Goal: Transaction & Acquisition: Purchase product/service

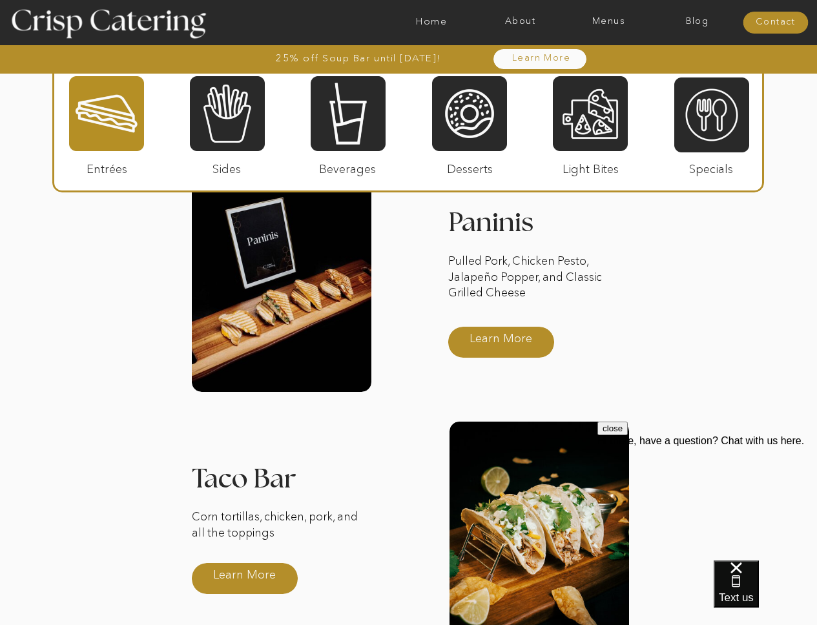
scroll to position [1635, 0]
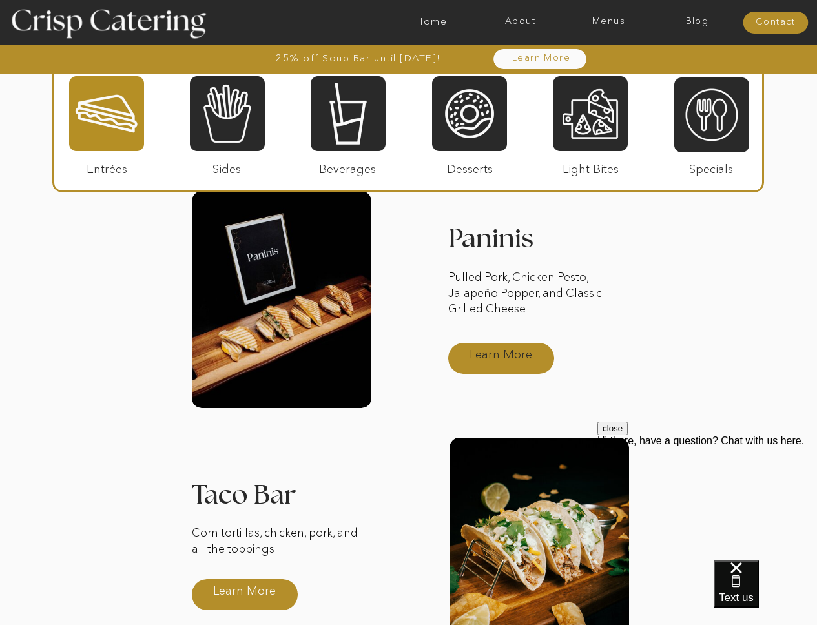
click at [482, 363] on p "Learn More" at bounding box center [501, 354] width 86 height 37
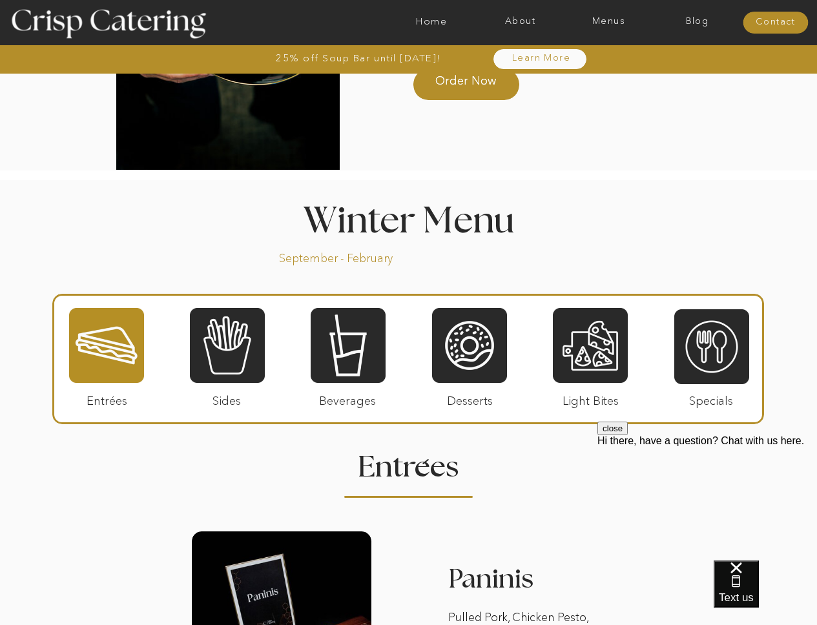
scroll to position [1361, 0]
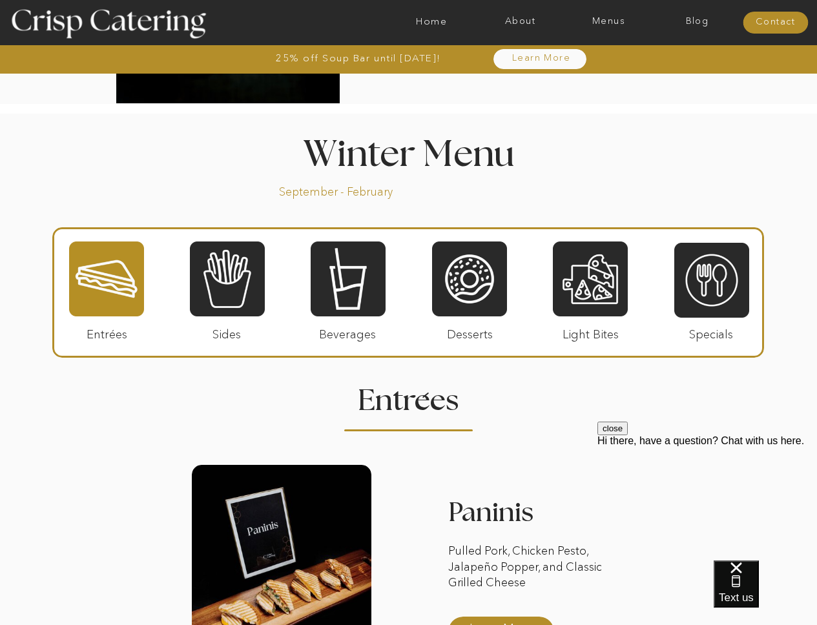
click at [136, 286] on div at bounding box center [106, 278] width 75 height 77
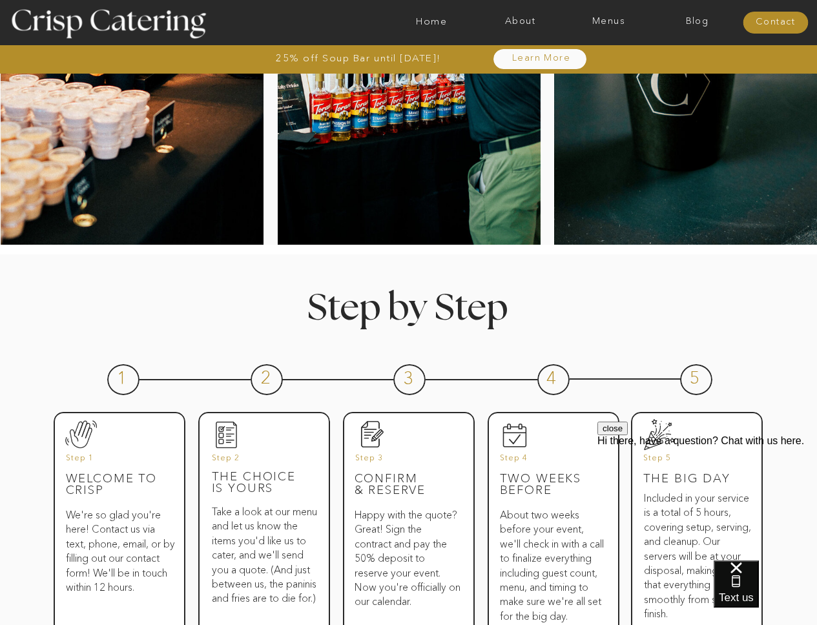
scroll to position [0, 0]
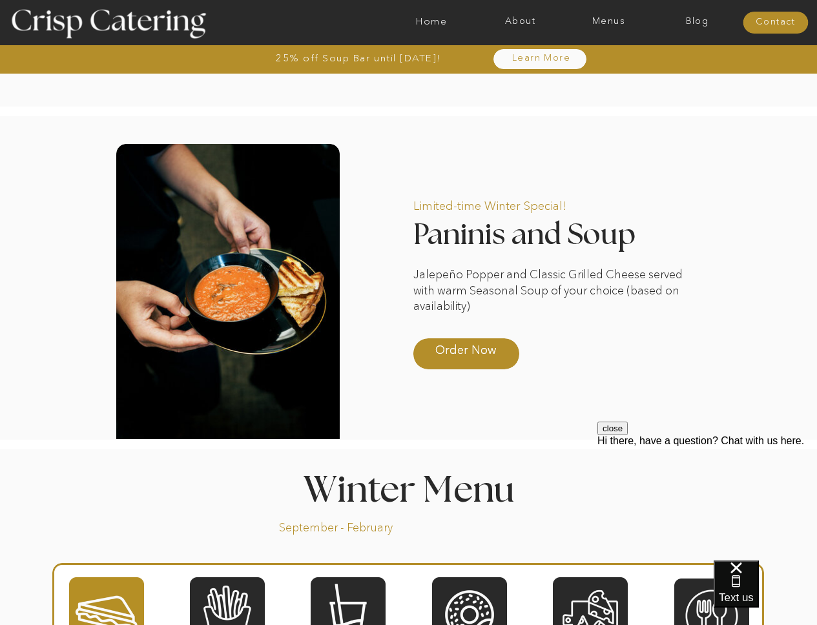
scroll to position [1144, 0]
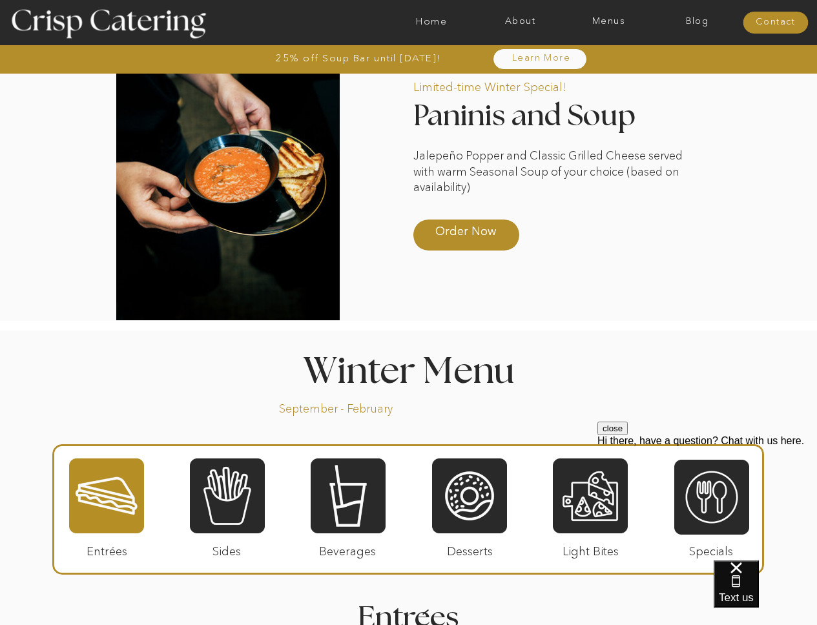
click at [628, 435] on button "close" at bounding box center [612, 429] width 30 height 14
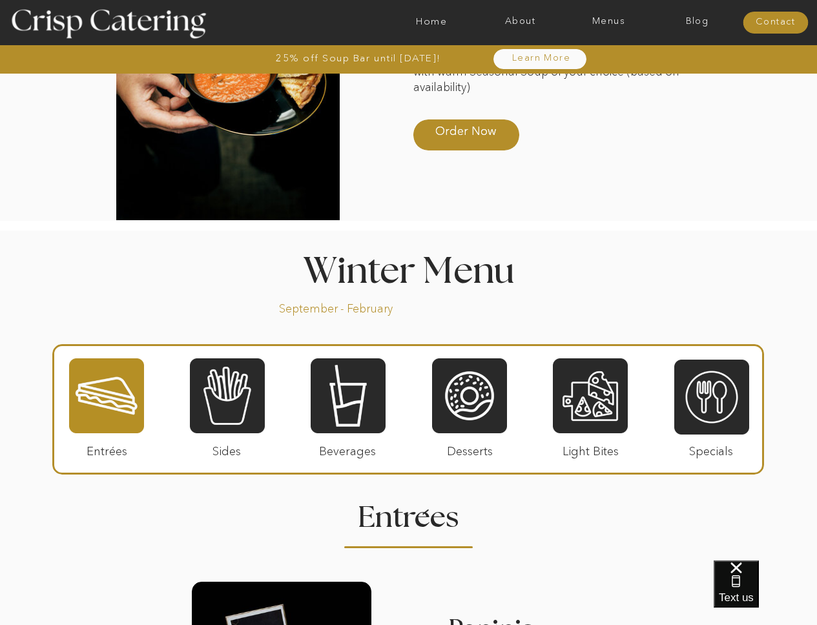
scroll to position [1261, 0]
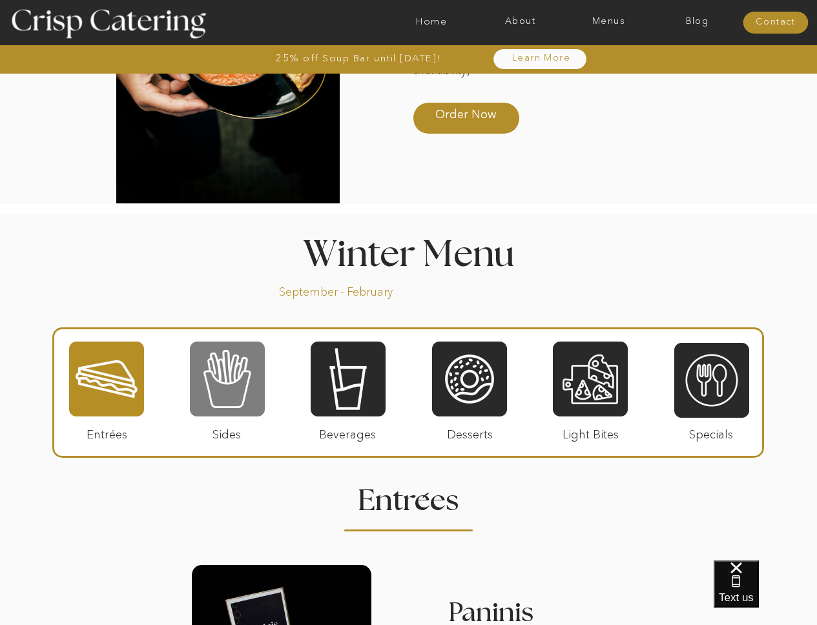
click at [230, 374] on div at bounding box center [227, 378] width 75 height 77
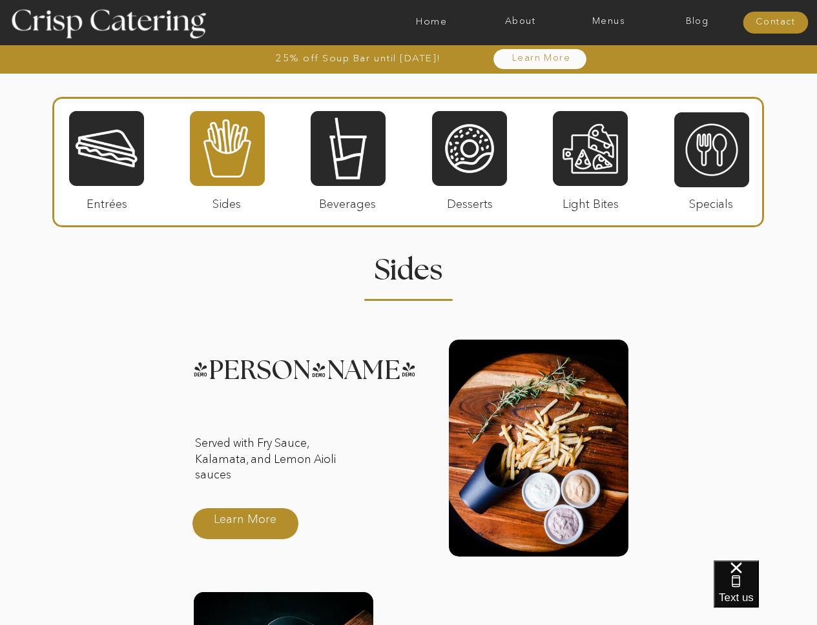
scroll to position [1483, 0]
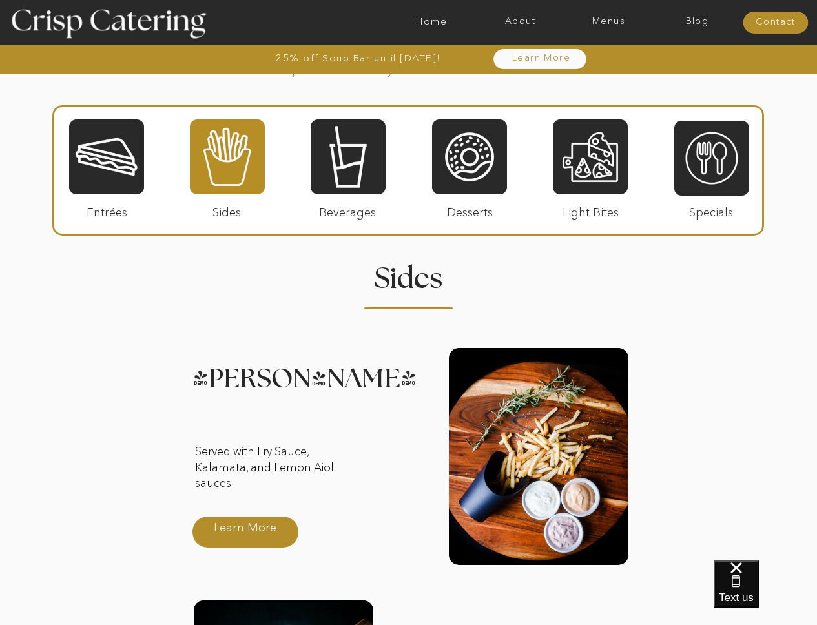
drag, startPoint x: 154, startPoint y: 336, endPoint x: 220, endPoint y: 307, distance: 72.6
click at [220, 307] on div "25% off Soup Bar until October 31st! About Home Menus Contact Blog Learn More 2…" at bounding box center [408, 432] width 817 height 3831
click at [87, 152] on div at bounding box center [106, 156] width 75 height 77
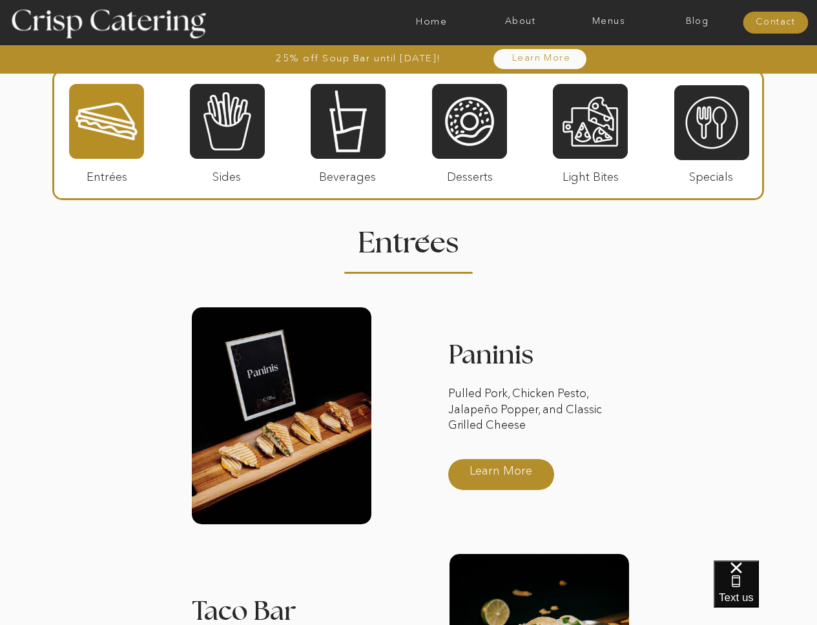
scroll to position [1820, 0]
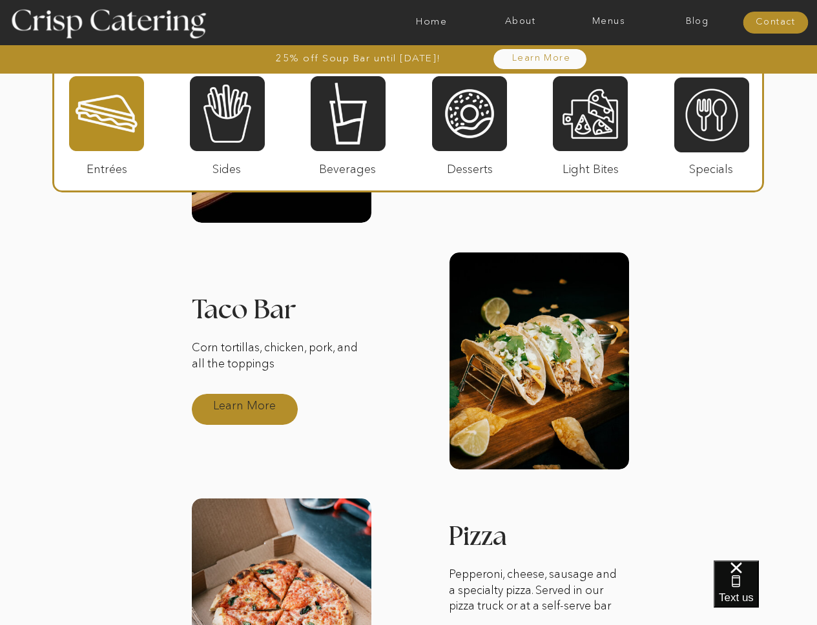
click at [256, 407] on p "Learn More" at bounding box center [244, 405] width 86 height 37
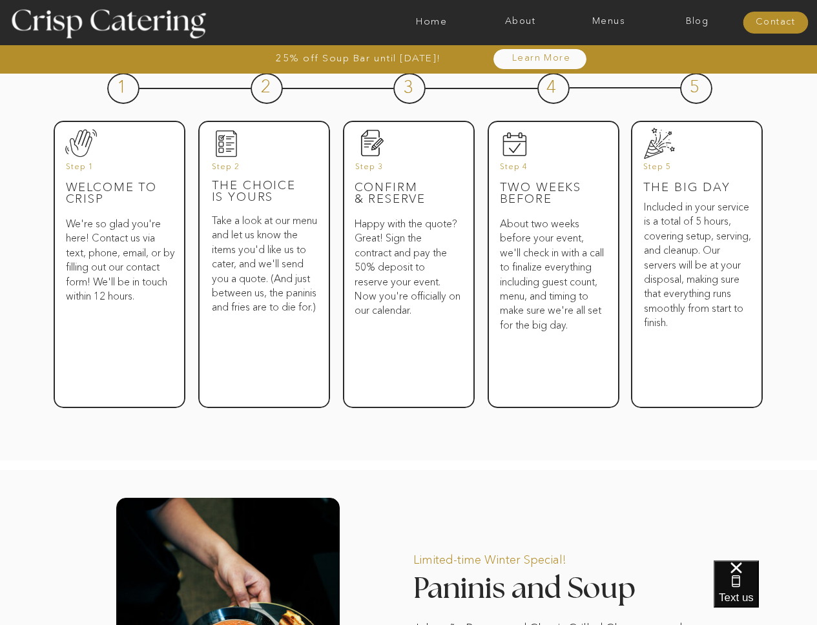
scroll to position [1003, 0]
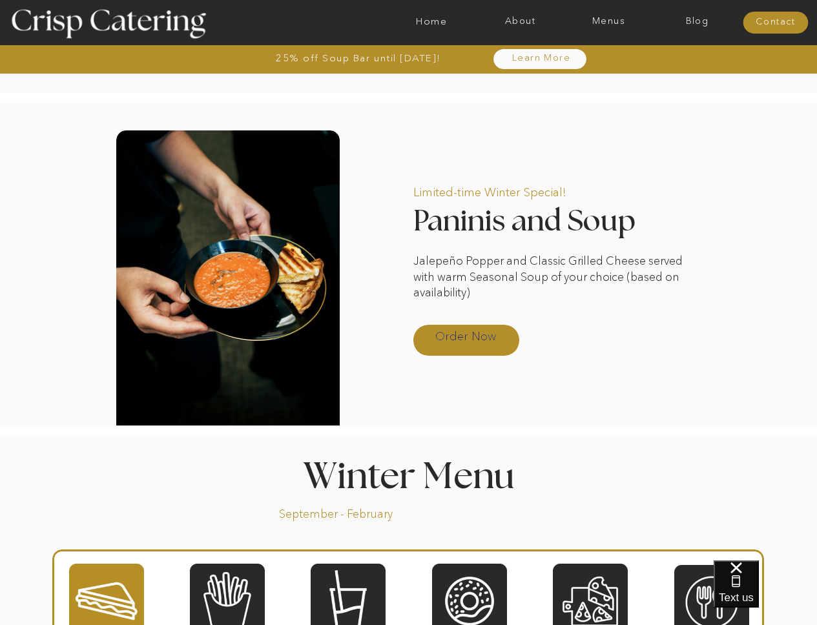
click at [461, 332] on p "Order Now" at bounding box center [466, 336] width 86 height 37
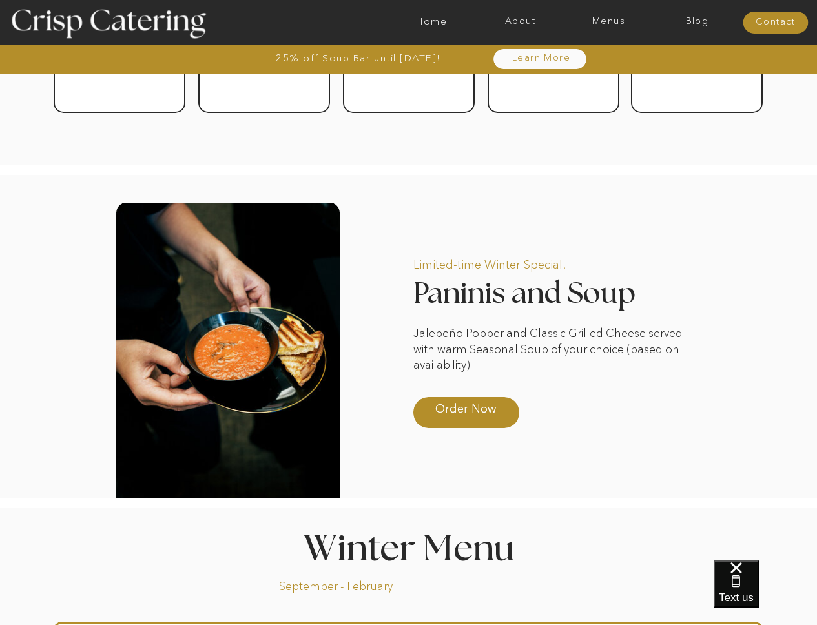
scroll to position [0, 0]
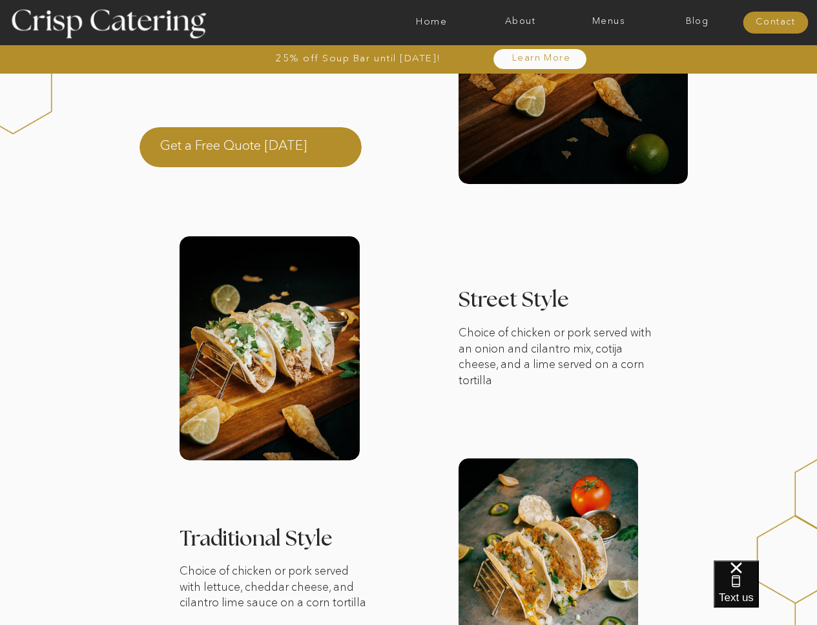
scroll to position [198, 0]
